Goal: Obtain resource: Download file/media

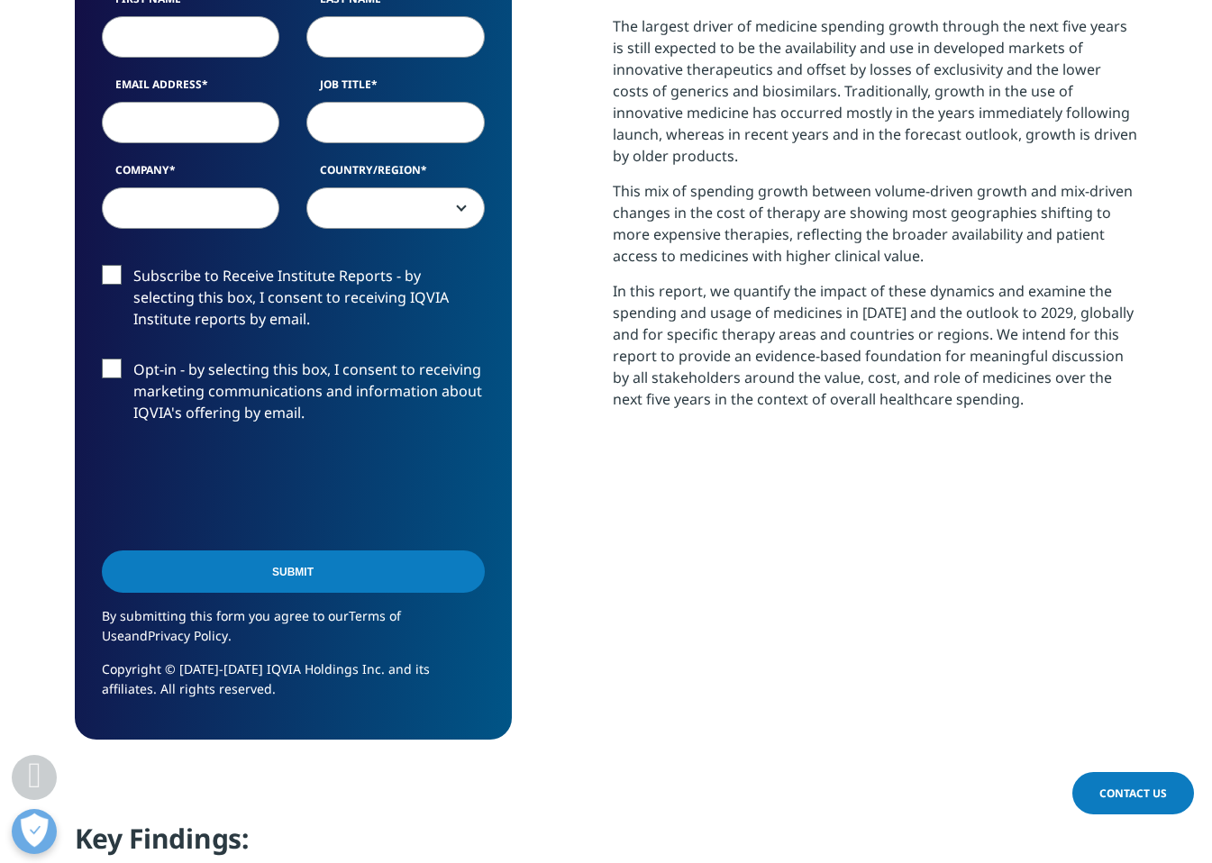
scroll to position [721, 0]
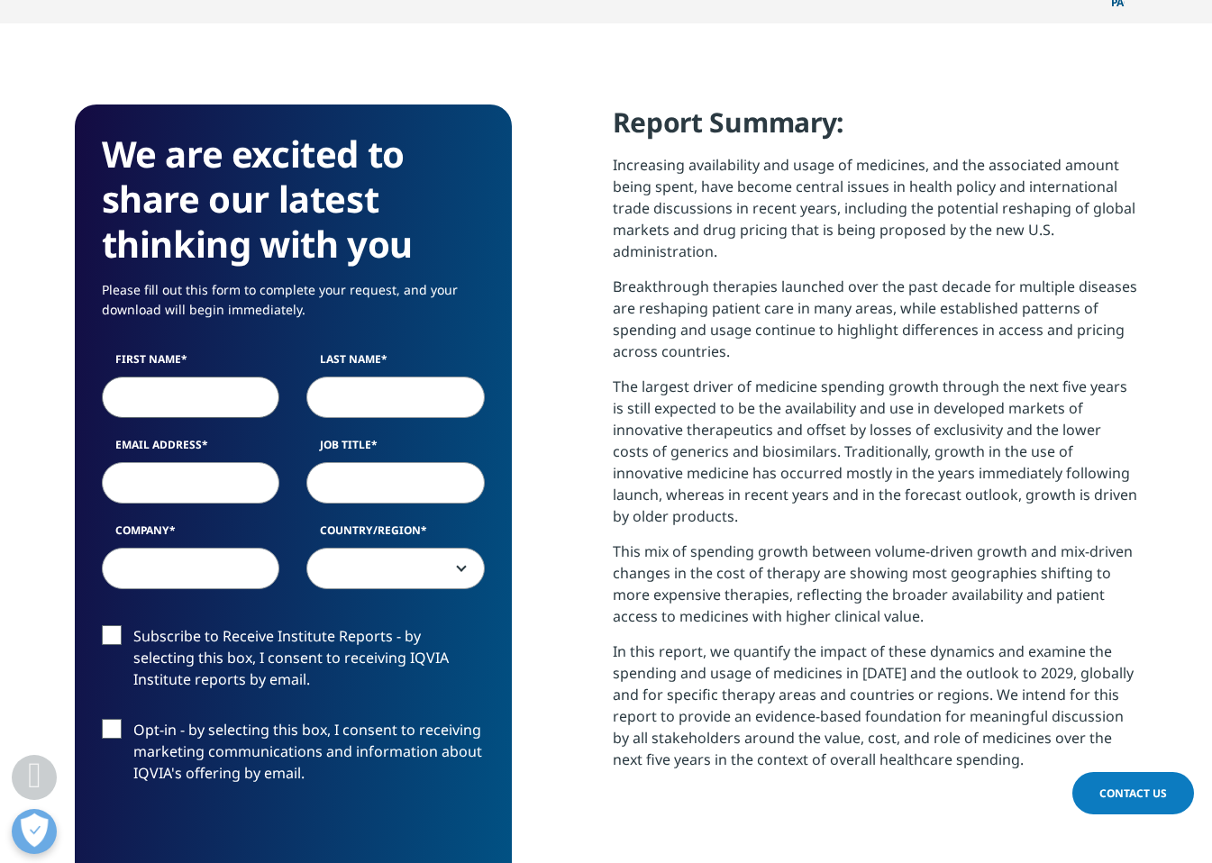
click at [179, 377] on input "First Name" at bounding box center [191, 397] width 178 height 41
type input "uy"
type input "ear"
type input "[EMAIL_ADDRESS][DOMAIN_NAME]"
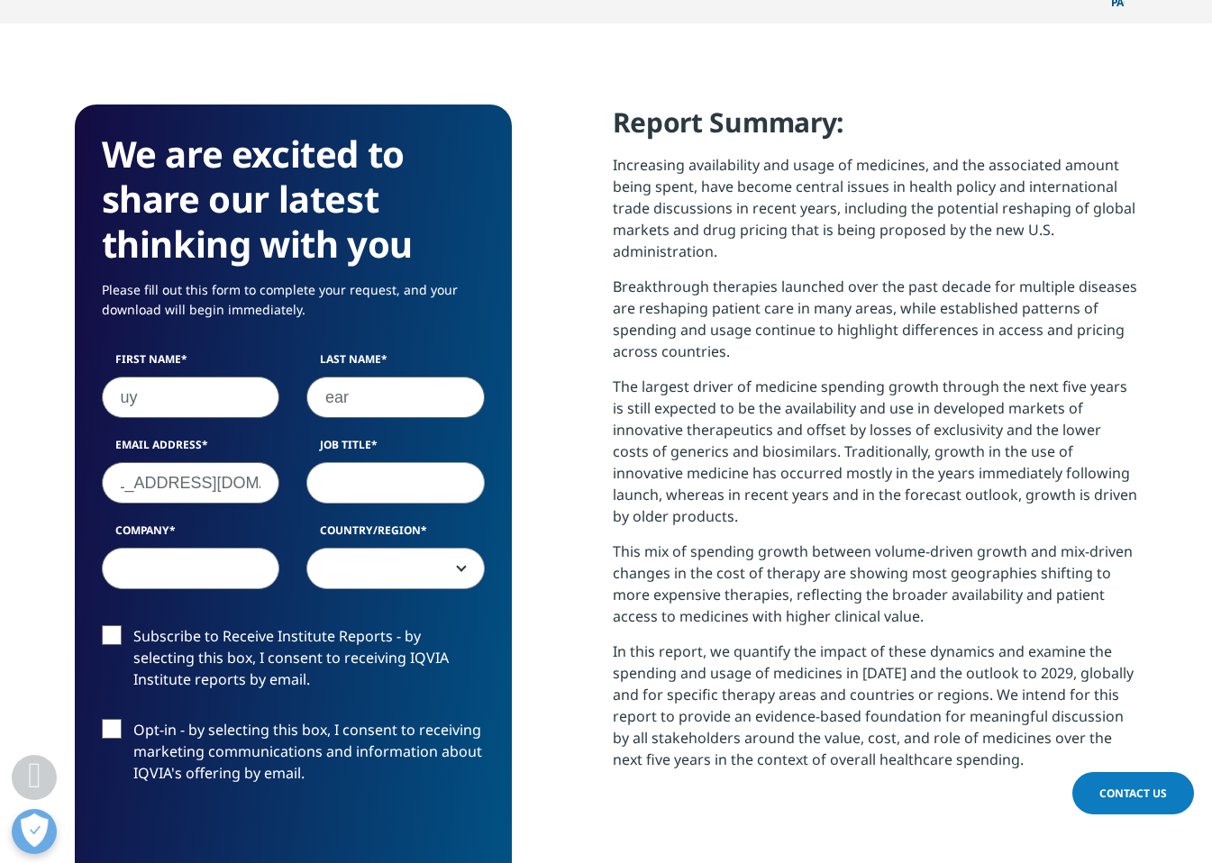
scroll to position [0, 0]
type input "analyst"
click at [153, 556] on input "Company" at bounding box center [191, 568] width 178 height 41
type input "mizuho"
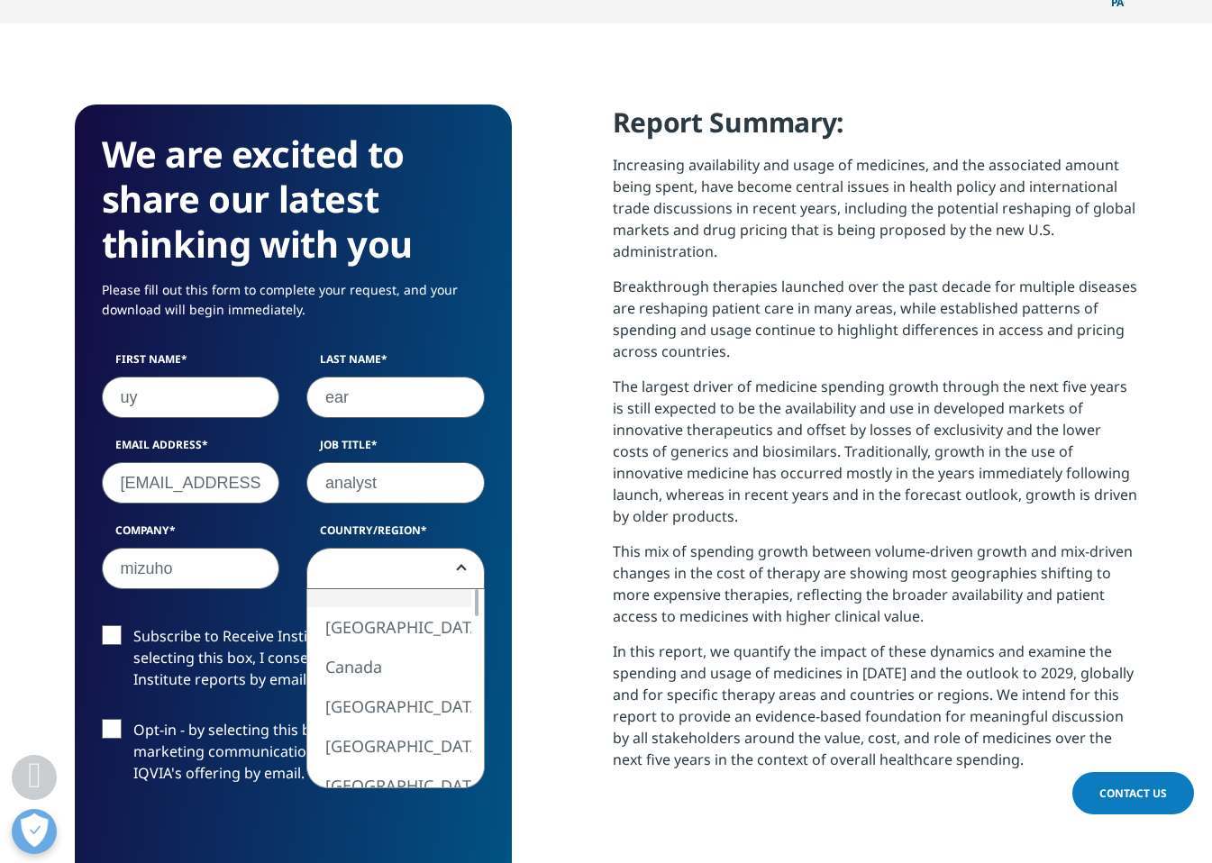
click at [407, 549] on span at bounding box center [395, 569] width 177 height 41
select select "[GEOGRAPHIC_DATA]"
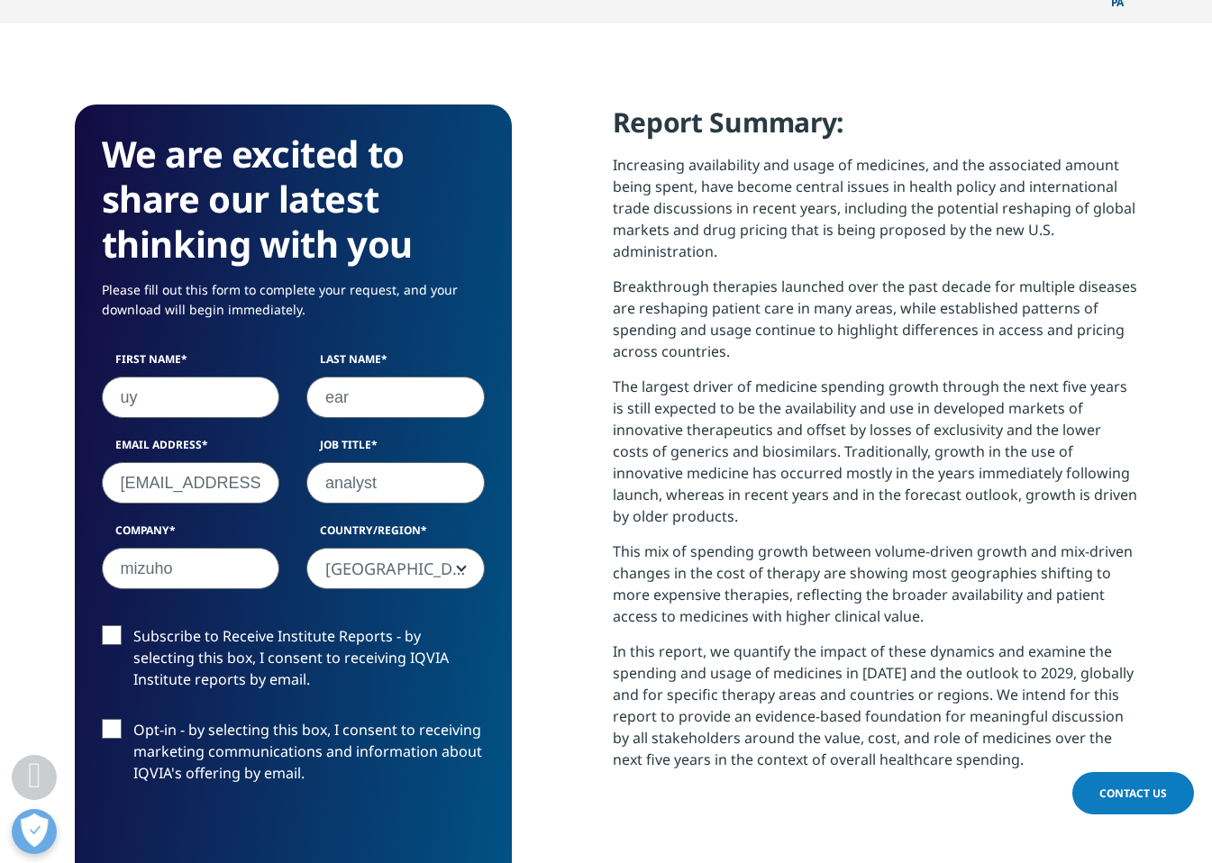
click at [114, 625] on label "Subscribe to Receive Institute Reports - by selecting this box, I consent to re…" at bounding box center [293, 662] width 383 height 75
click at [133, 625] on input "Subscribe to Receive Institute Reports - by selecting this box, I consent to re…" at bounding box center [133, 625] width 0 height 0
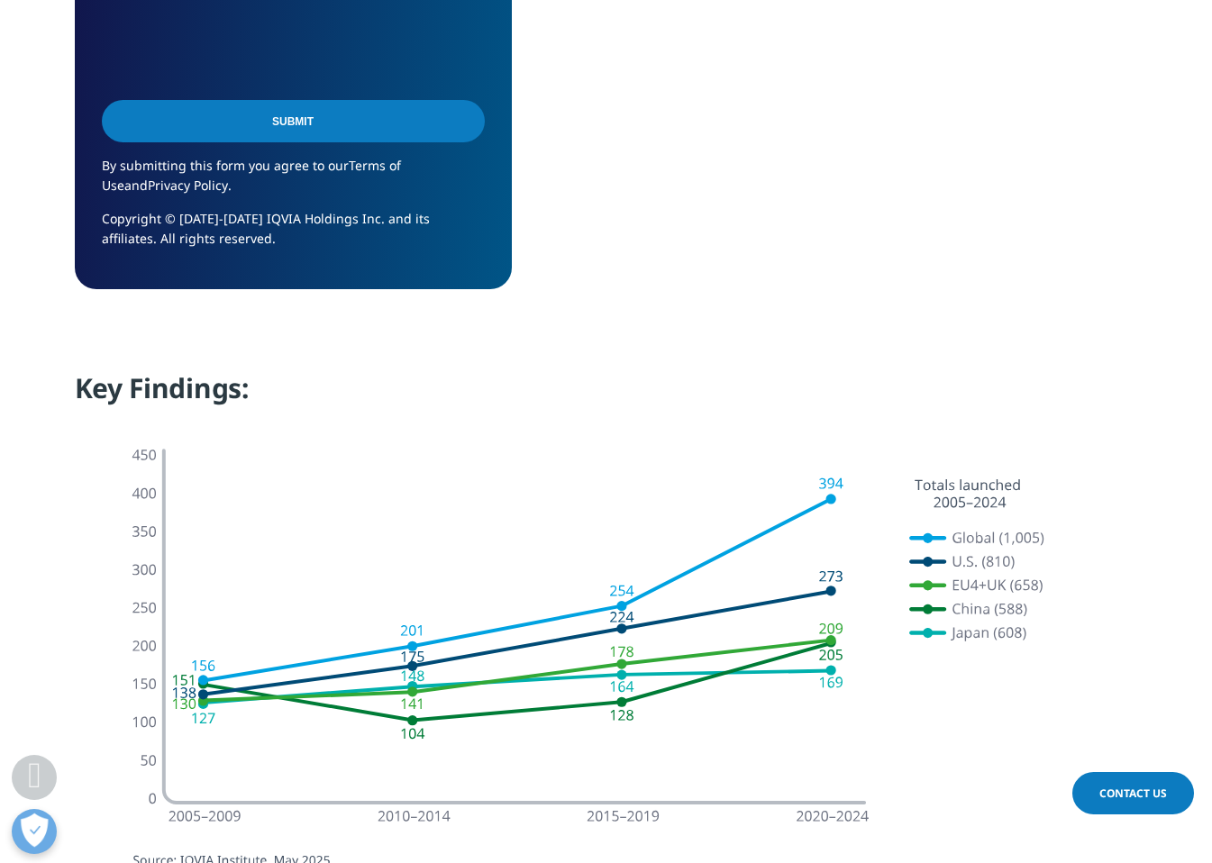
scroll to position [1261, 0]
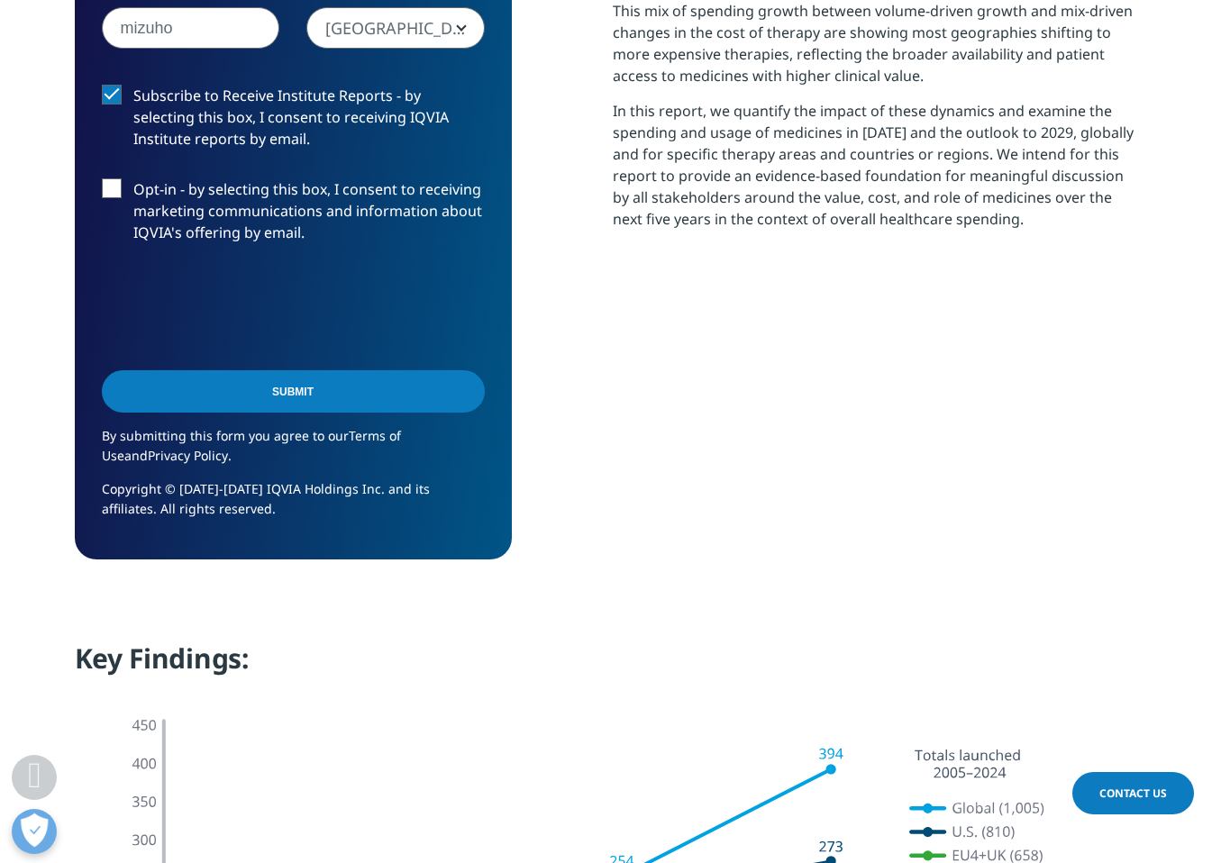
click at [344, 370] on input "Submit" at bounding box center [293, 391] width 383 height 42
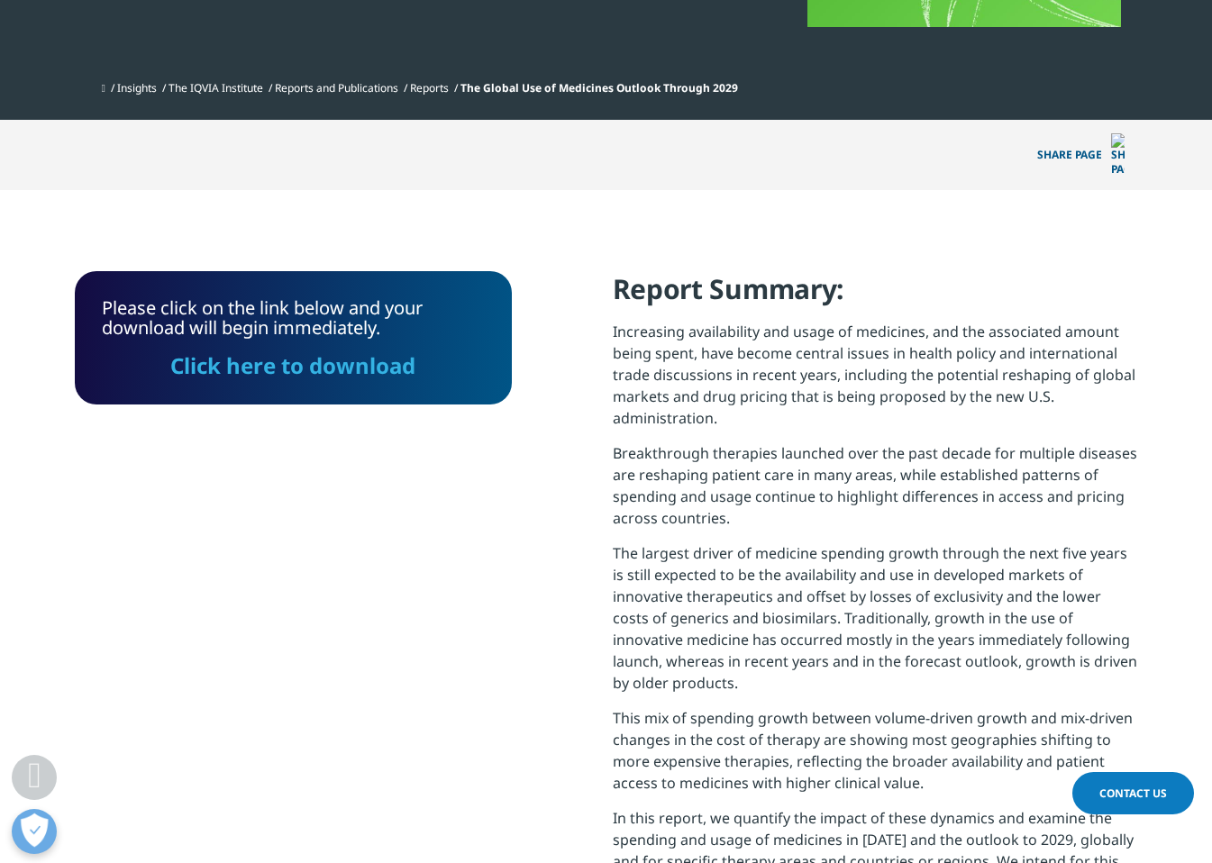
scroll to position [644, 0]
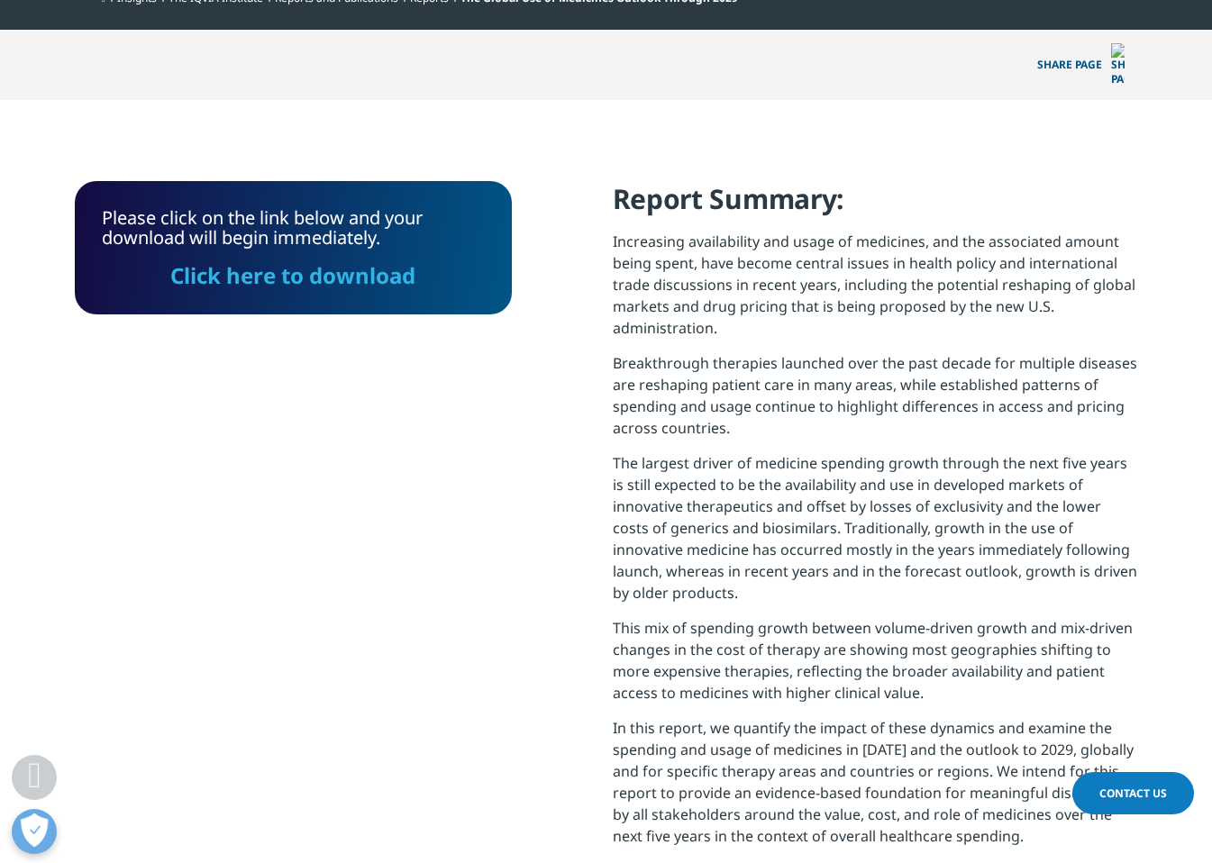
click at [321, 260] on link "Click here to download" at bounding box center [292, 275] width 245 height 30
